Goal: Information Seeking & Learning: Learn about a topic

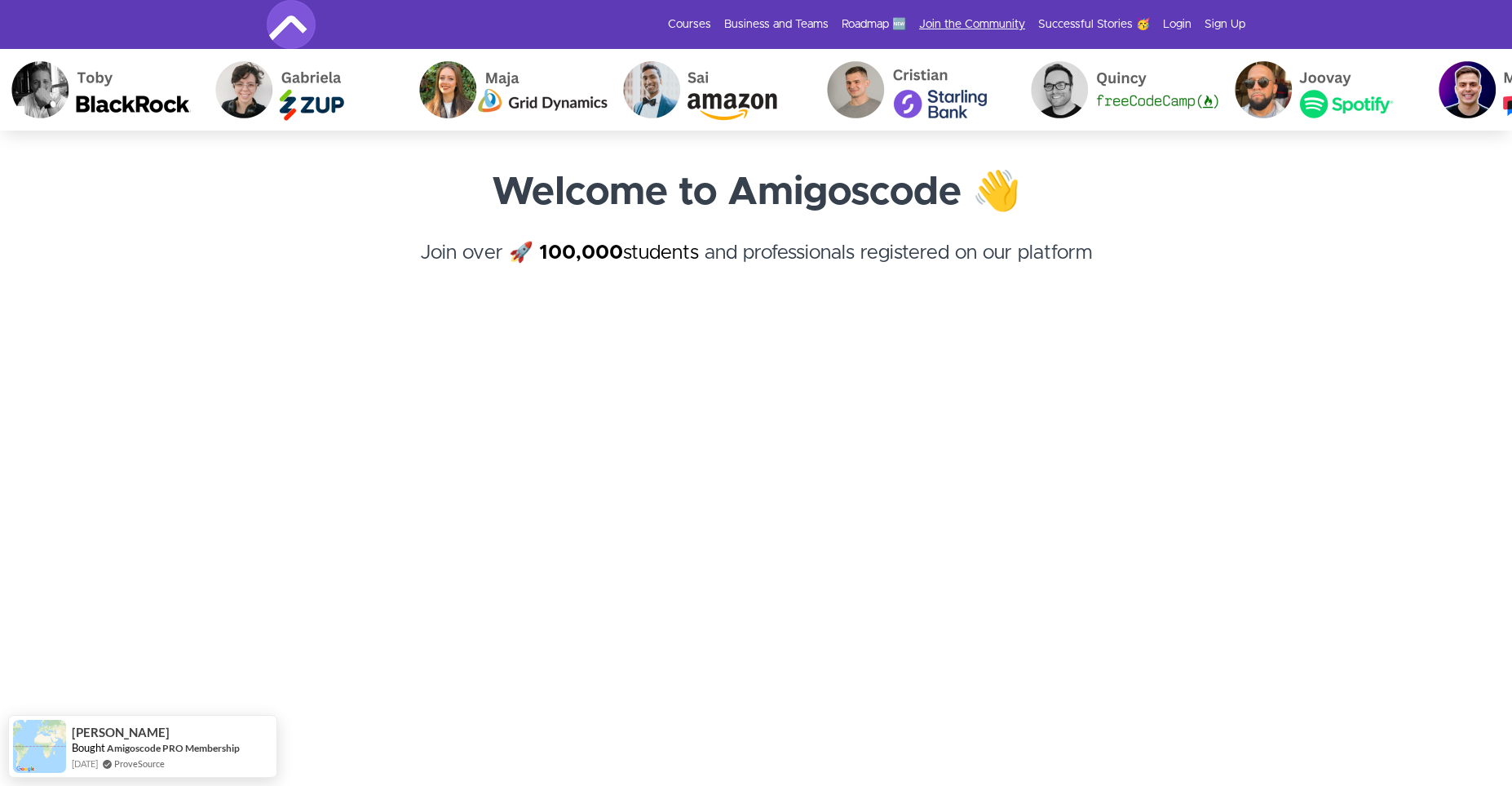
click at [970, 23] on link "Join the Community" at bounding box center [972, 24] width 106 height 16
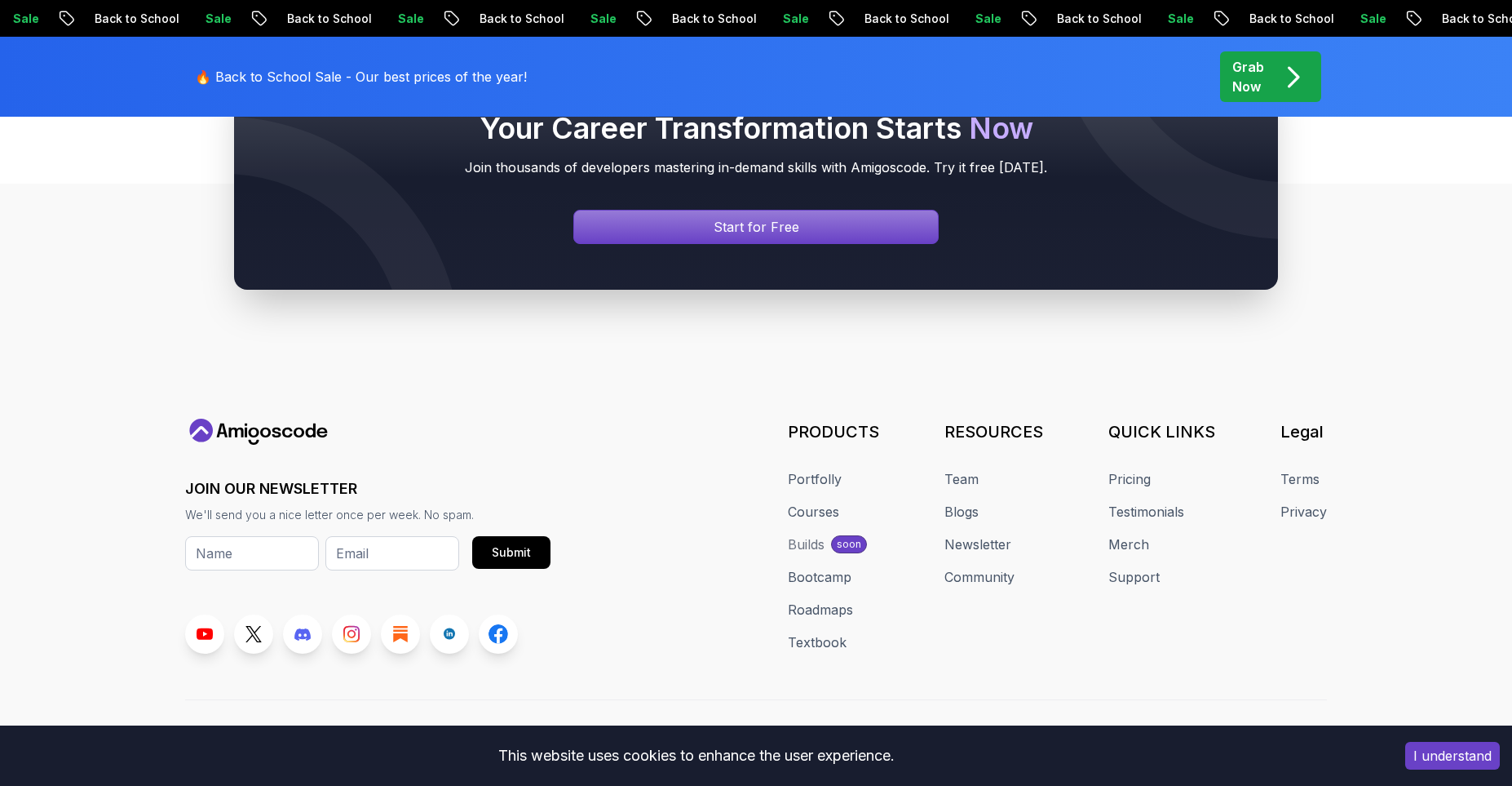
scroll to position [5066, 0]
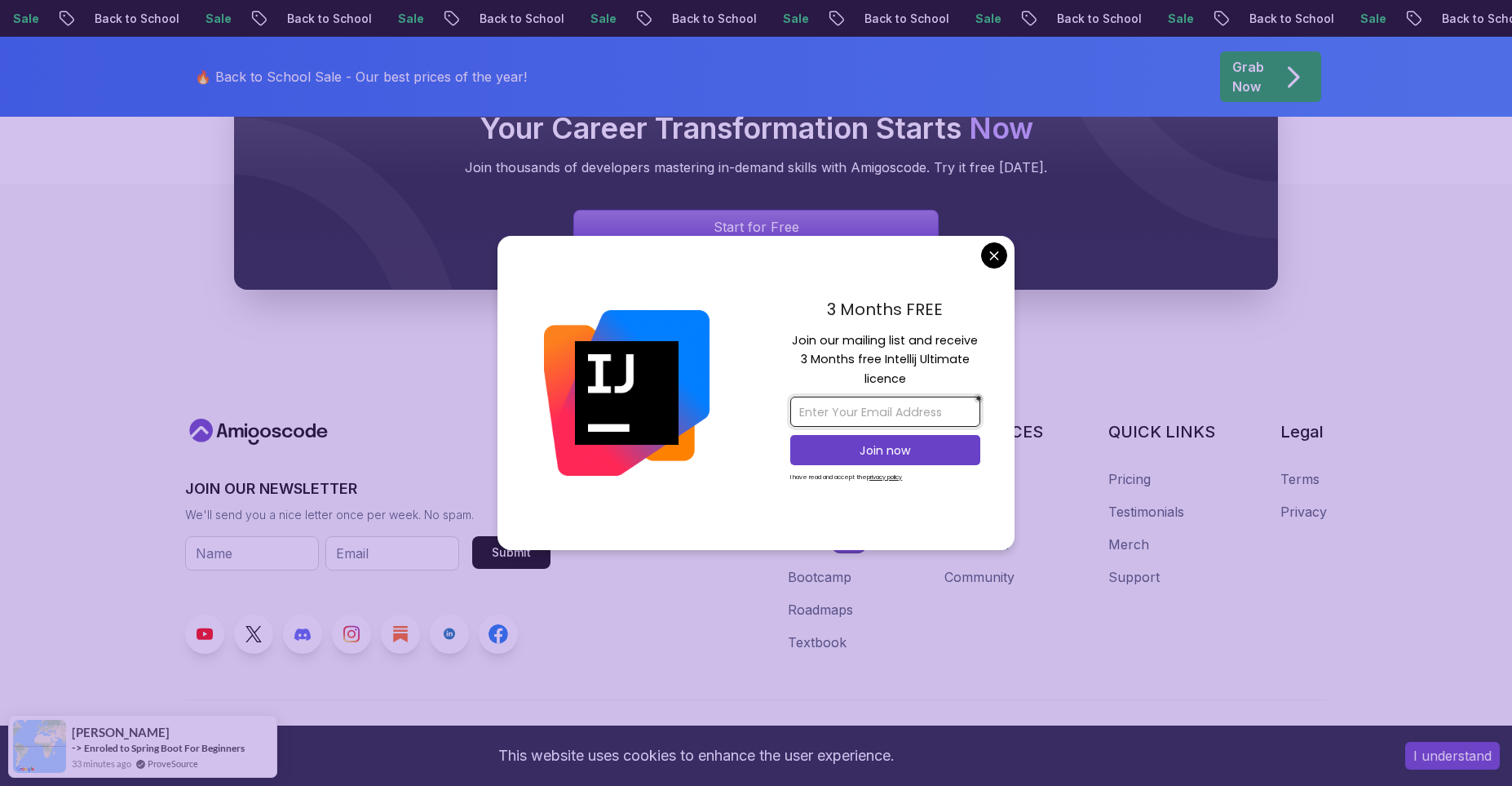
click at [905, 418] on input "email" at bounding box center [885, 411] width 190 height 30
